Goal: Transaction & Acquisition: Purchase product/service

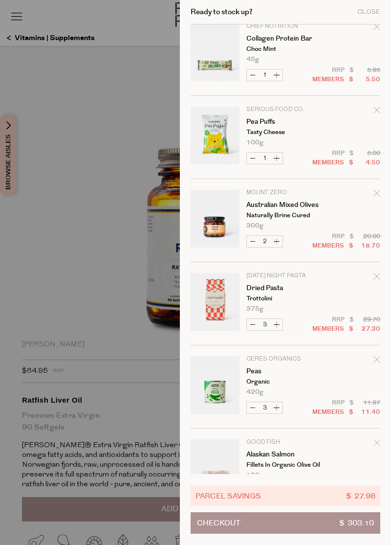
scroll to position [179, 0]
click at [126, 393] on div at bounding box center [195, 272] width 391 height 545
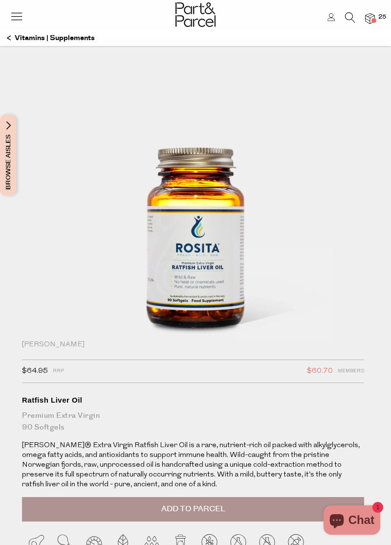
click at [346, 12] on icon at bounding box center [350, 17] width 10 height 11
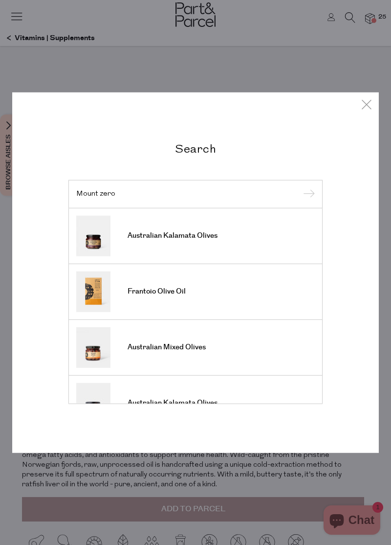
type input "Mount zero"
click at [300, 187] on input "submit" at bounding box center [307, 194] width 15 height 15
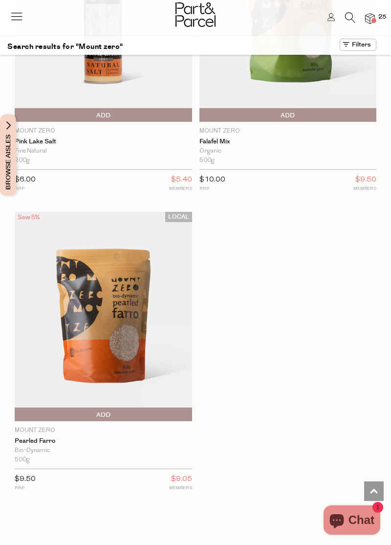
scroll to position [2240, 0]
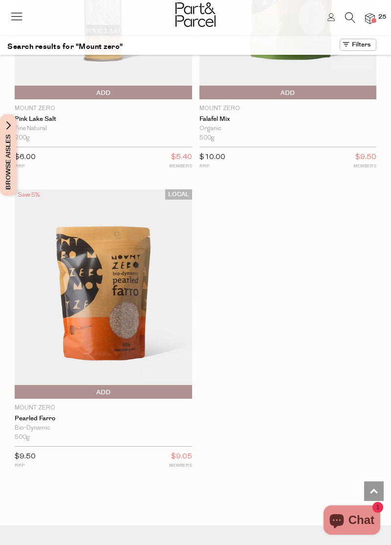
click at [28, 355] on img at bounding box center [104, 293] width 178 height 209
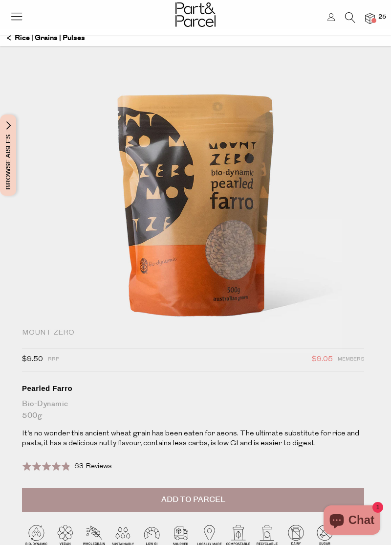
click at [77, 466] on span "63 Reviews" at bounding box center [93, 466] width 38 height 7
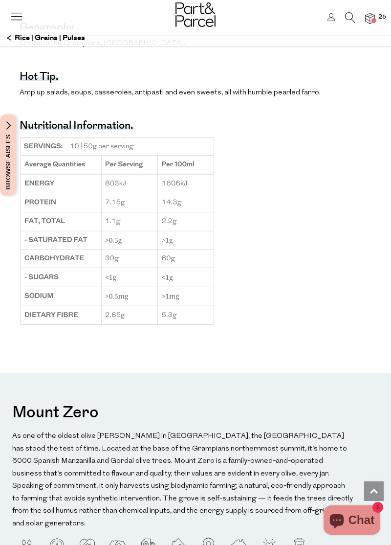
scroll to position [843, 0]
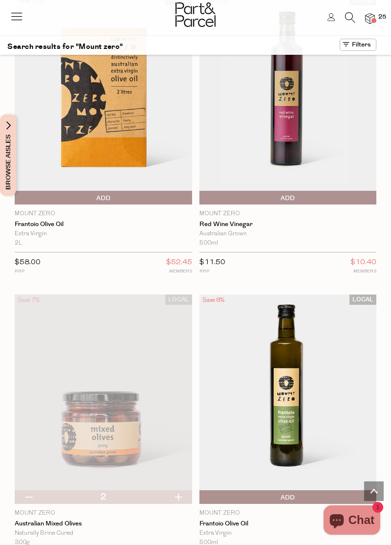
scroll to position [1238, 0]
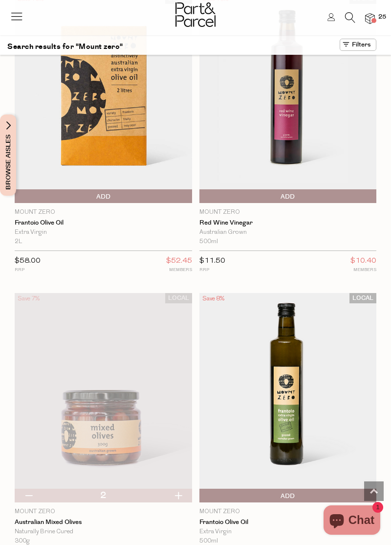
click at [26, 500] on button "button" at bounding box center [29, 496] width 28 height 14
type input "1"
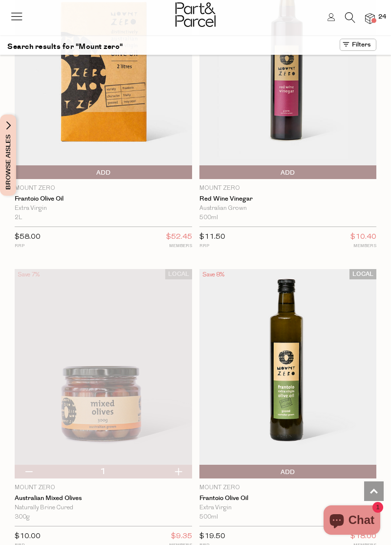
scroll to position [1270, 0]
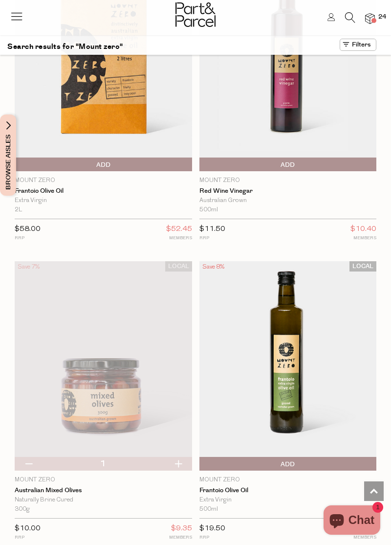
click at [23, 465] on button "button" at bounding box center [29, 464] width 28 height 14
type input "0"
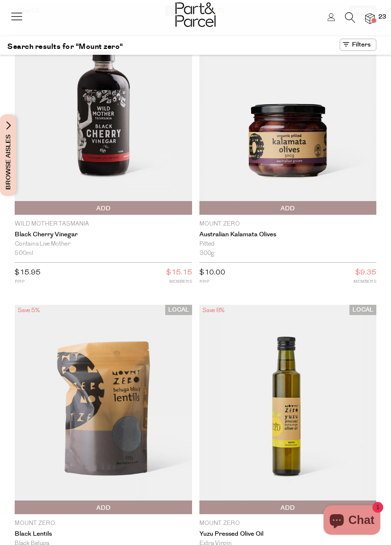
scroll to position [0, 0]
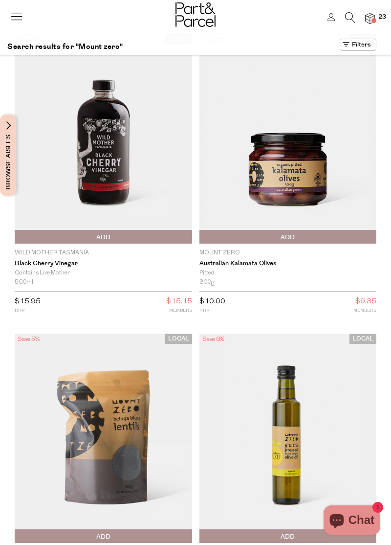
click at [204, 8] on img at bounding box center [196, 14] width 40 height 24
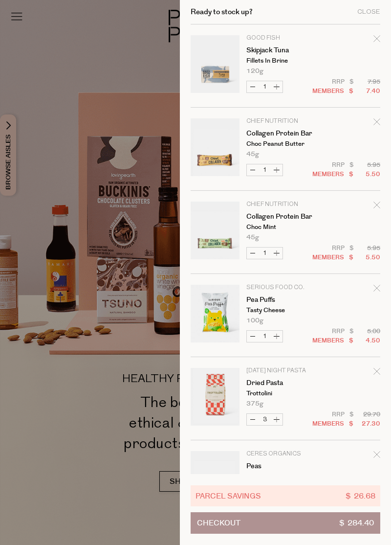
click at [375, 38] on icon "Remove Skipjack Tuna" at bounding box center [377, 38] width 6 height 6
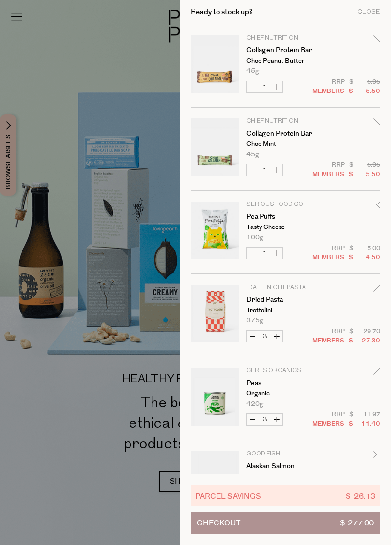
click at [281, 85] on button "Increase Collagen Protein Bar" at bounding box center [277, 86] width 12 height 11
type input "2"
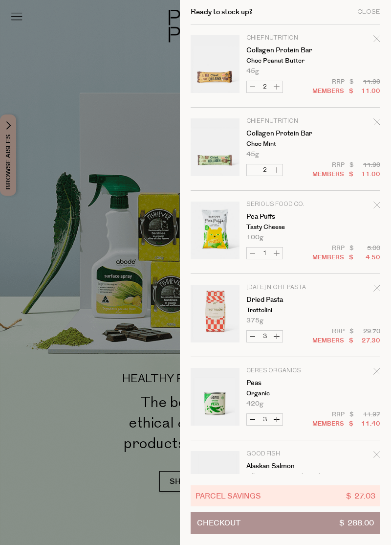
click at [280, 171] on button "Increase Collagen Protein Bar" at bounding box center [277, 169] width 12 height 11
type input "3"
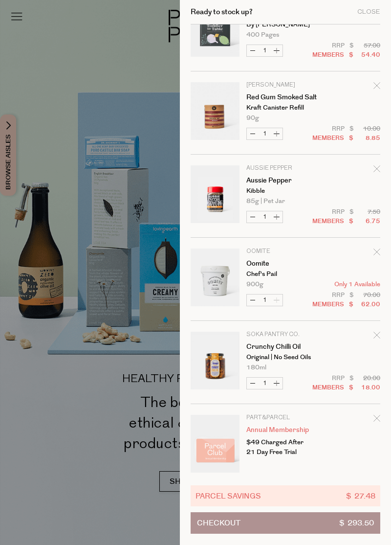
scroll to position [875, 0]
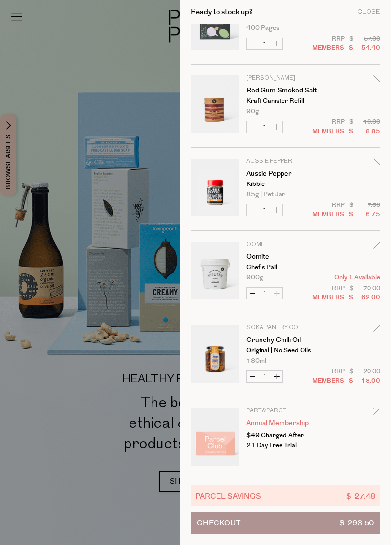
click at [259, 265] on p "Chef's Pail" at bounding box center [285, 267] width 76 height 6
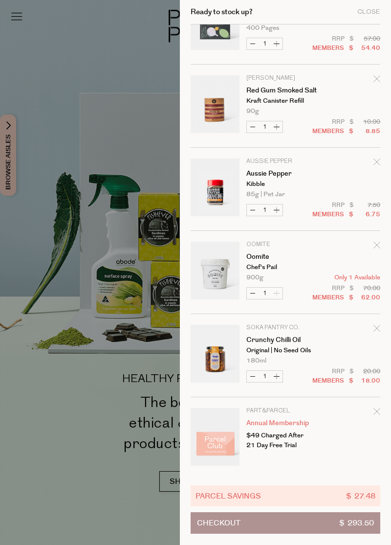
click at [205, 283] on link "Your cart" at bounding box center [215, 272] width 49 height 61
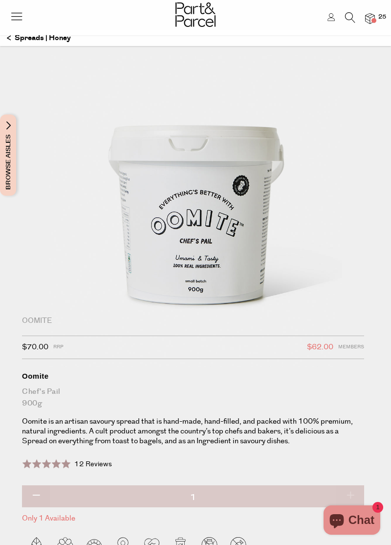
click at [43, 468] on span at bounding box center [46, 464] width 49 height 10
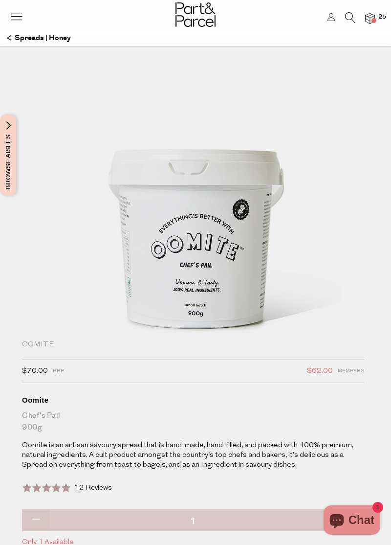
click at [19, 17] on icon at bounding box center [17, 16] width 14 height 14
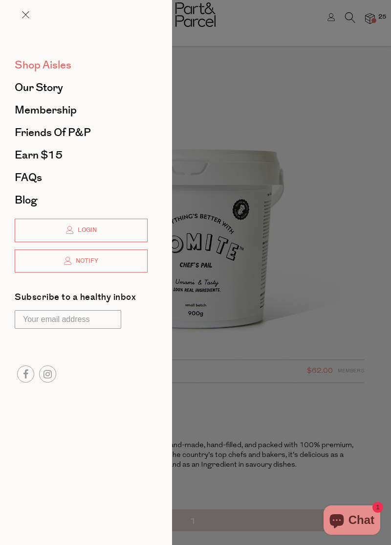
click at [25, 63] on span "Shop Aisles" at bounding box center [43, 65] width 57 height 16
